Goal: Find specific page/section: Find specific page/section

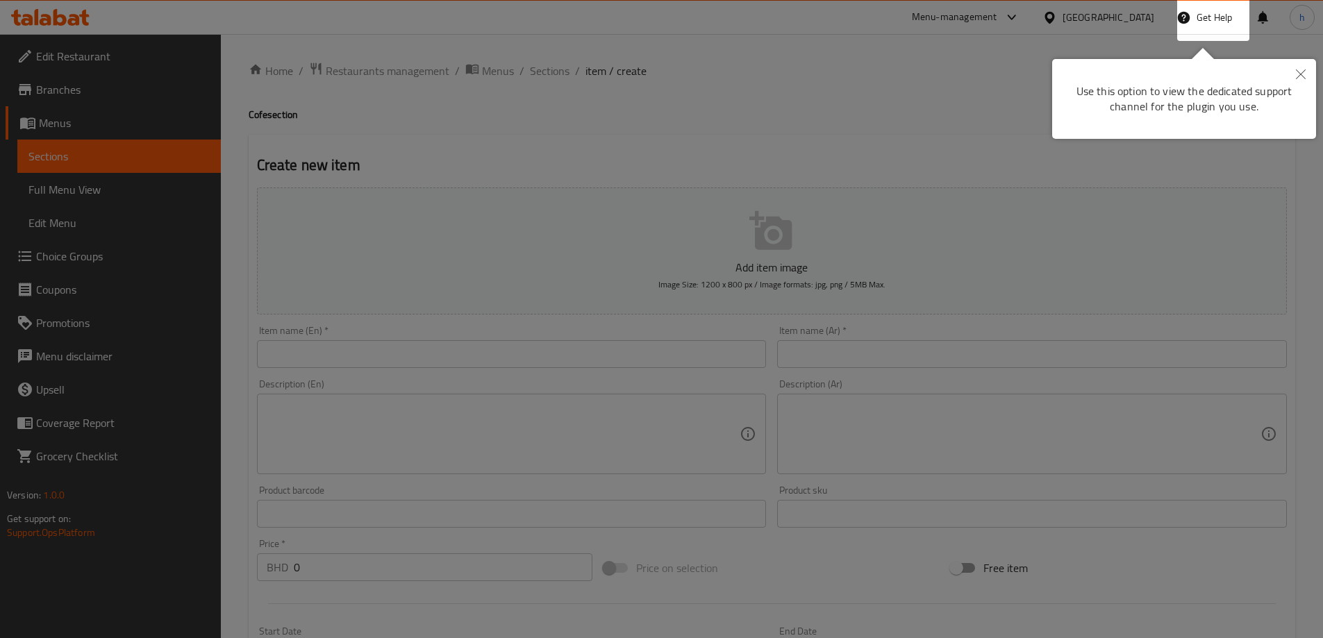
click at [993, 146] on div at bounding box center [661, 319] width 1323 height 638
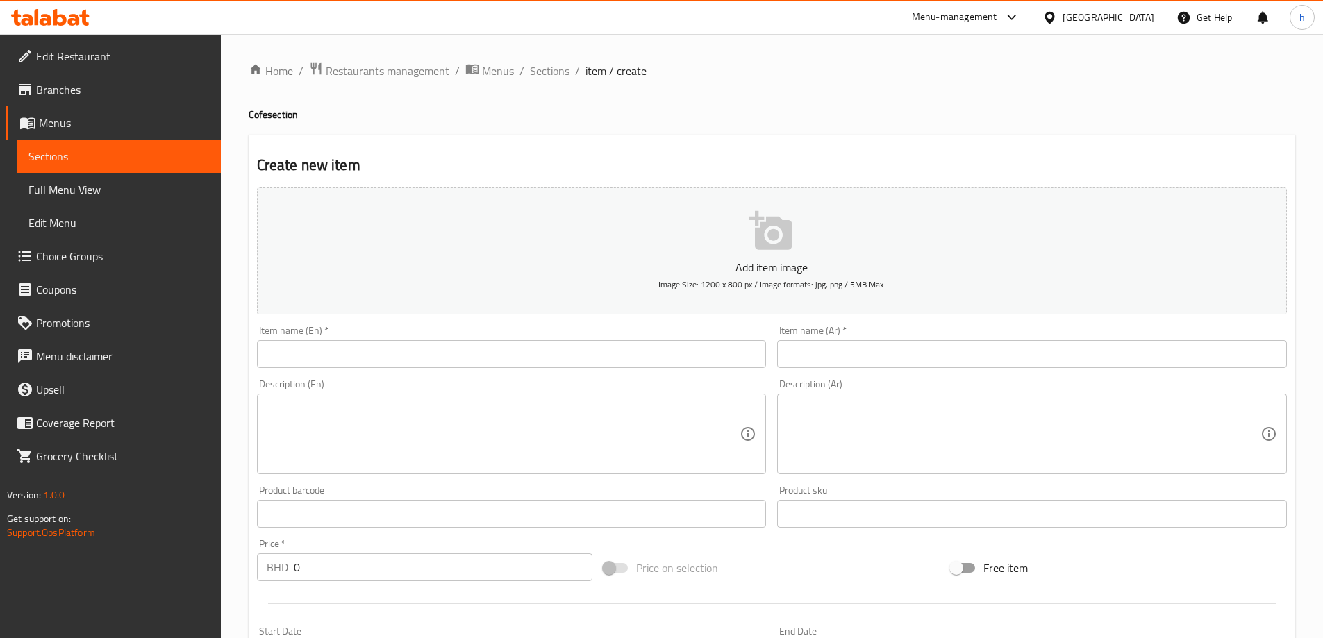
click at [1141, 11] on div "[GEOGRAPHIC_DATA]" at bounding box center [1109, 17] width 92 height 15
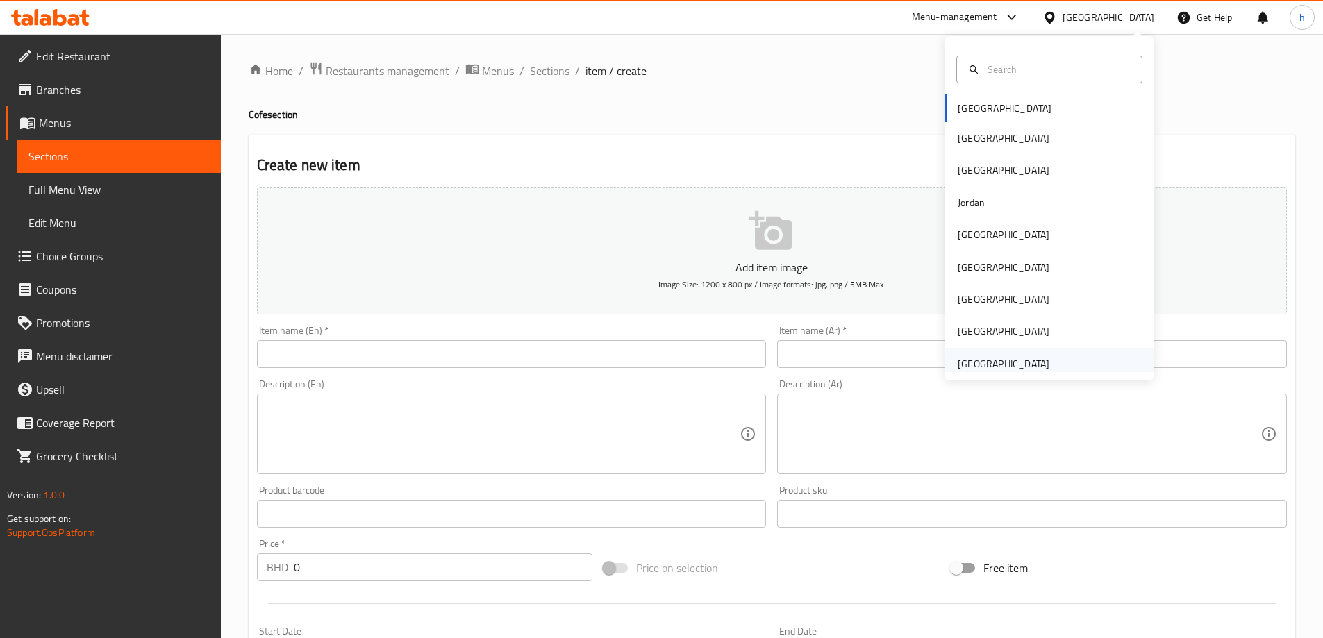
click at [993, 356] on div "[GEOGRAPHIC_DATA]" at bounding box center [1004, 363] width 92 height 15
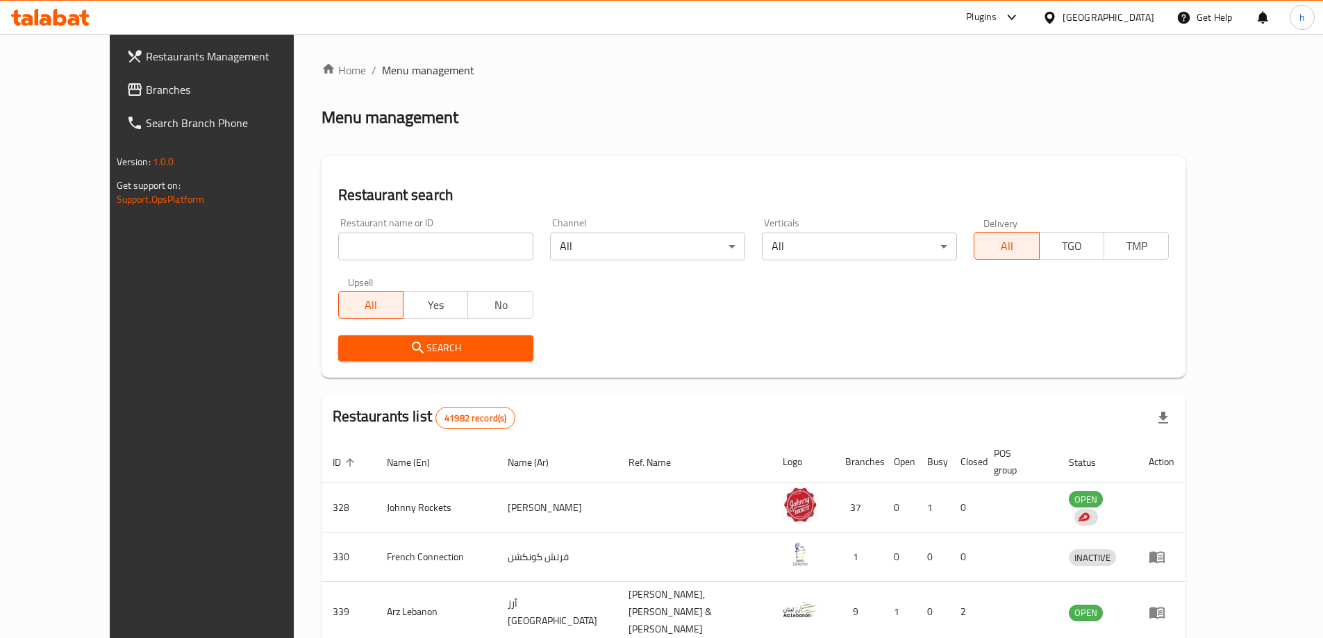
click at [115, 78] on link "Branches" at bounding box center [222, 89] width 215 height 33
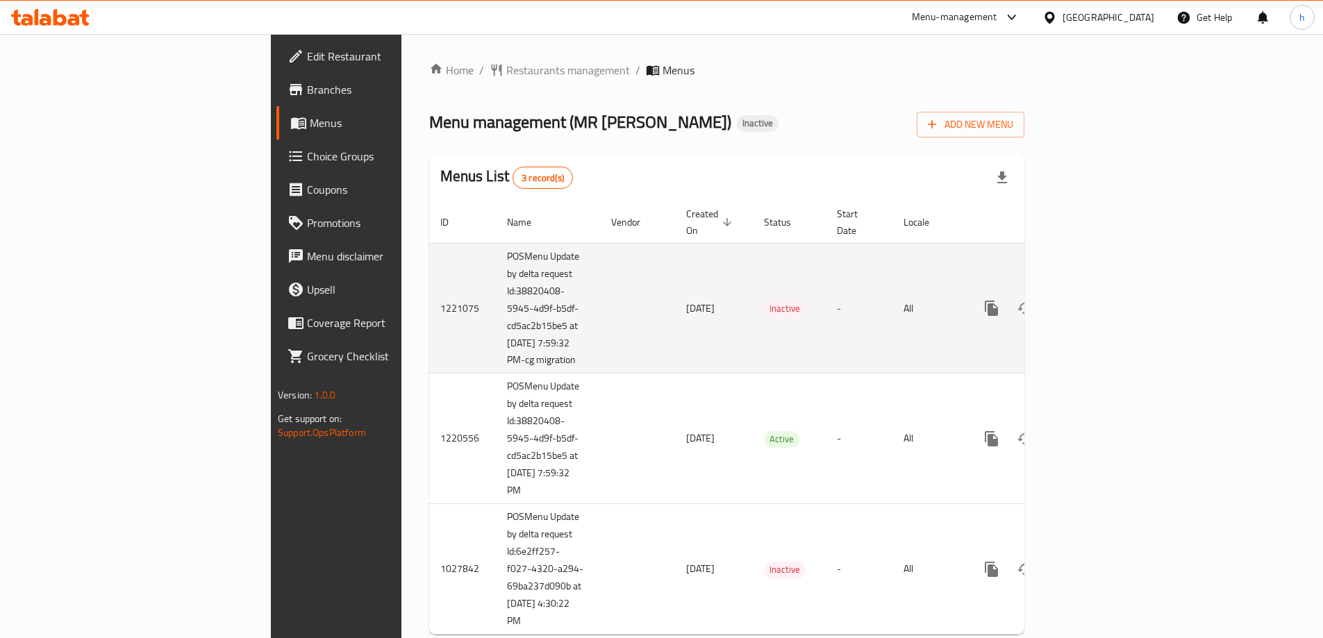
scroll to position [38, 0]
